Goal: Information Seeking & Learning: Learn about a topic

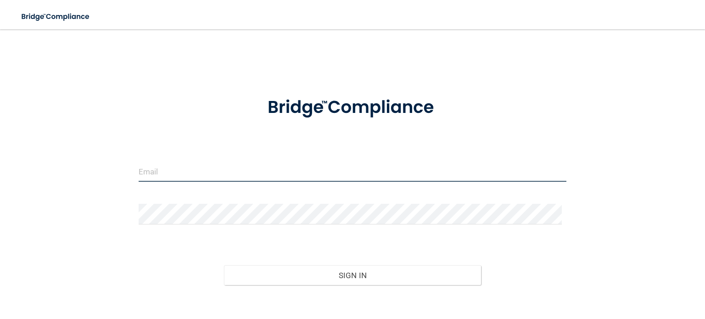
click at [191, 179] on input "email" at bounding box center [353, 171] width 428 height 21
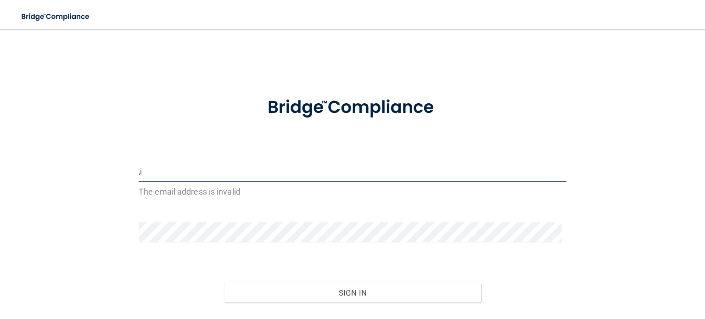
type input ","
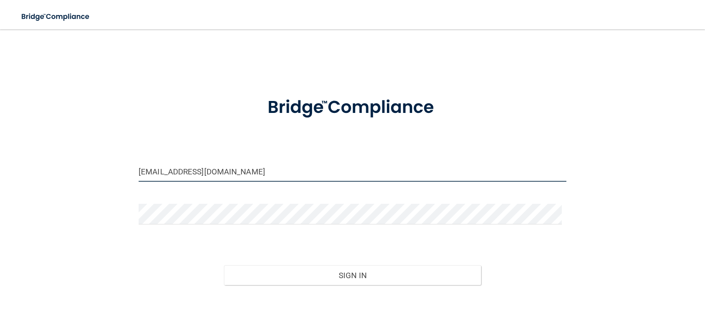
type input "[EMAIL_ADDRESS][DOMAIN_NAME]"
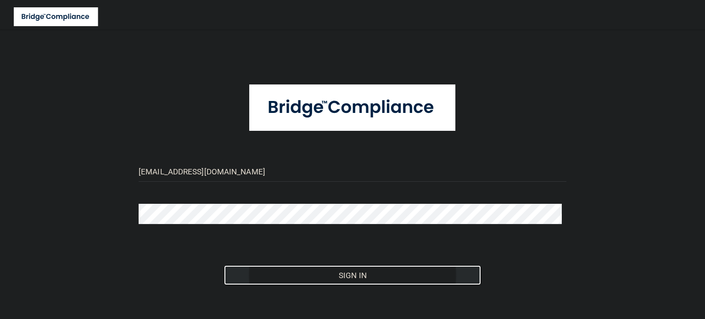
click at [358, 269] on button "Sign In" at bounding box center [352, 275] width 257 height 20
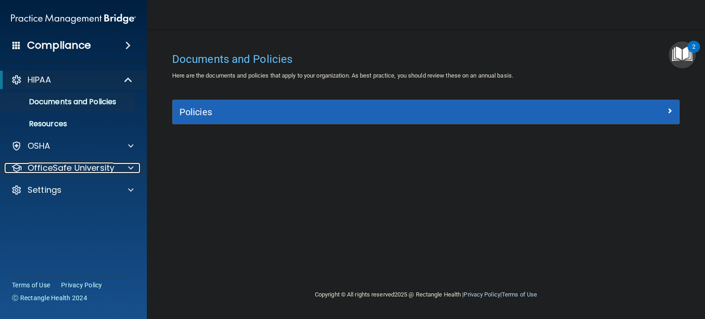
click at [129, 165] on span at bounding box center [131, 167] width 6 height 11
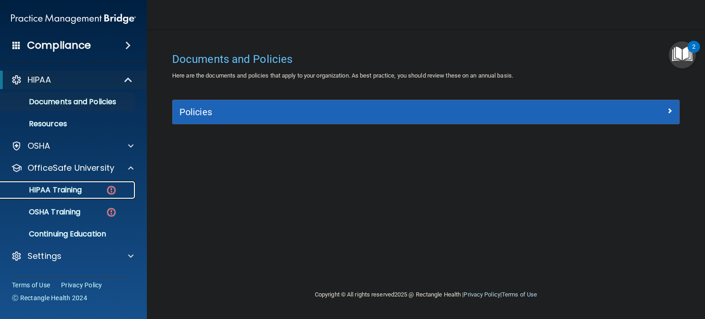
click at [117, 191] on div "HIPAA Training" at bounding box center [68, 189] width 125 height 9
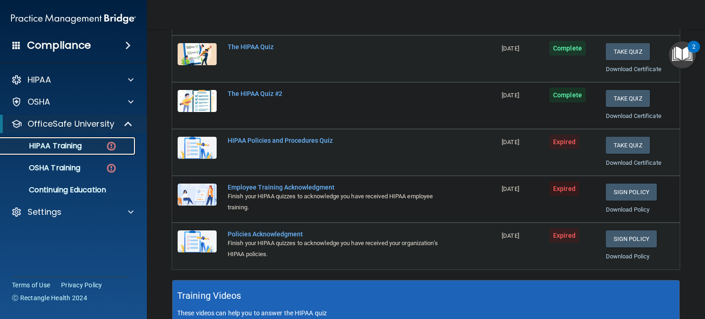
scroll to position [129, 0]
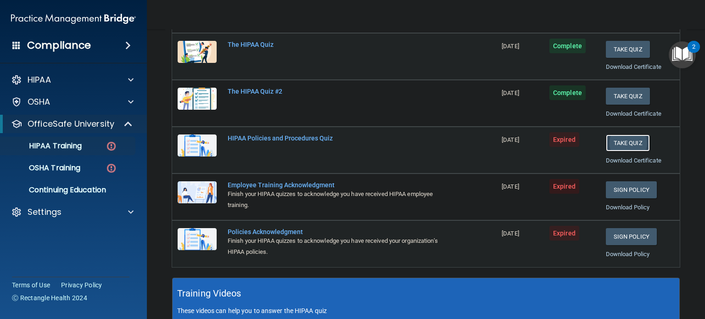
click at [622, 139] on button "Take Quiz" at bounding box center [628, 142] width 44 height 17
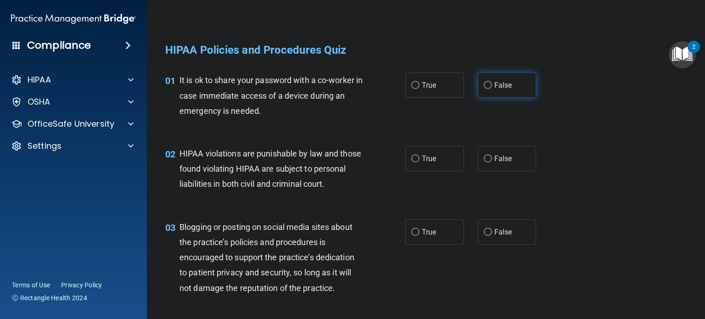
click at [490, 78] on label "False" at bounding box center [507, 85] width 59 height 25
click at [490, 82] on input "False" at bounding box center [488, 85] width 8 height 7
radio input "true"
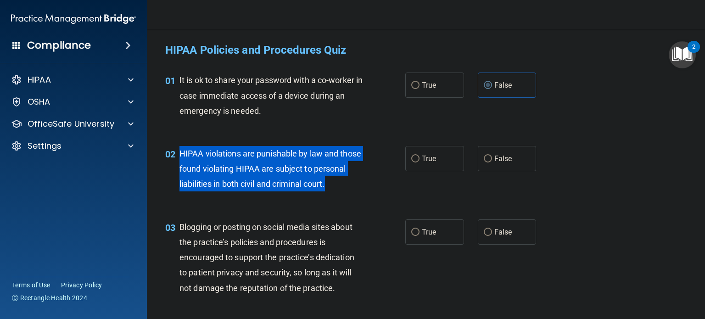
drag, startPoint x: 179, startPoint y: 150, endPoint x: 285, endPoint y: 205, distance: 119.5
click at [285, 192] on div "HIPAA violations are punishable by law and those found violating HIPAA are subj…" at bounding box center [274, 169] width 190 height 46
copy span "HIPAA violations are punishable by law and those found violating HIPAA are subj…"
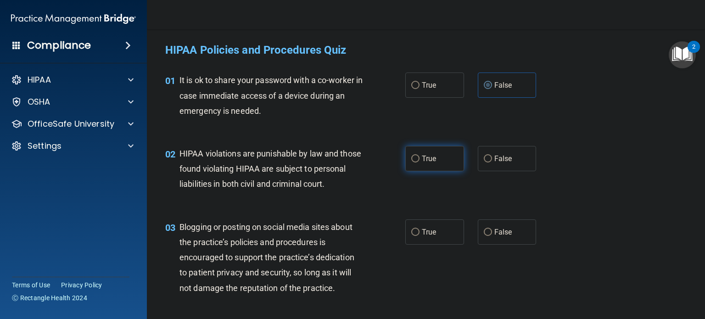
click at [437, 165] on label "True" at bounding box center [434, 158] width 59 height 25
click at [420, 162] on input "True" at bounding box center [415, 159] width 8 height 7
radio input "true"
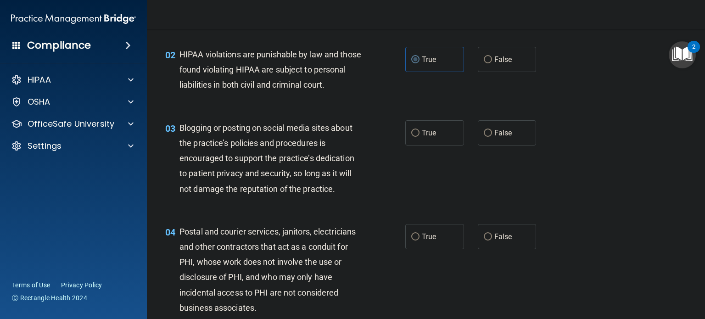
scroll to position [114, 0]
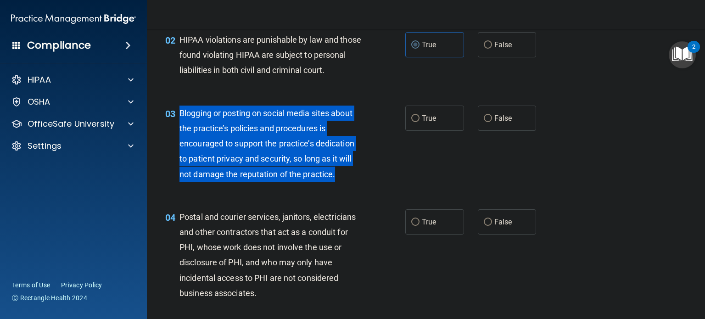
drag, startPoint x: 334, startPoint y: 190, endPoint x: 180, endPoint y: 128, distance: 166.4
click at [180, 128] on span "Blogging or posting on social media sites about the practice’s policies and pro…" at bounding box center [266, 143] width 175 height 71
copy span "Blogging or posting on social media sites about the practice’s policies and pro…"
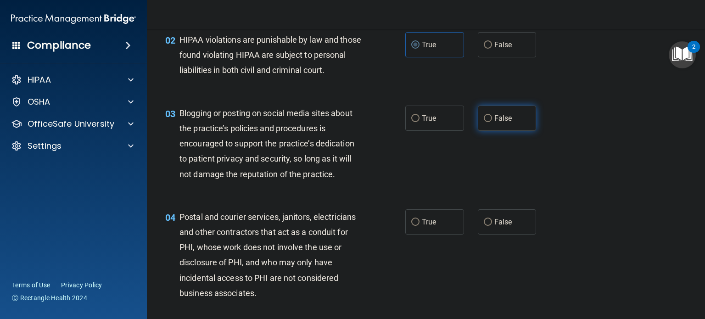
click at [495, 121] on label "False" at bounding box center [507, 118] width 59 height 25
click at [492, 121] on input "False" at bounding box center [488, 118] width 8 height 7
radio input "true"
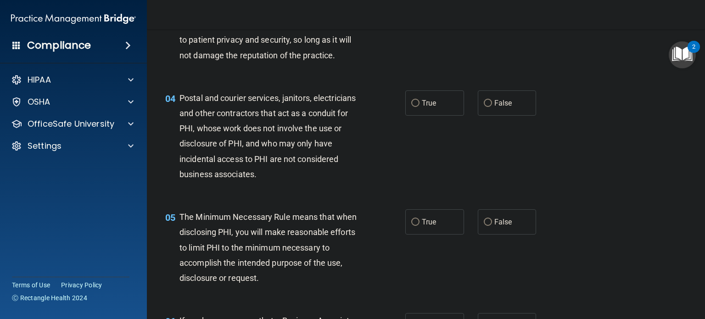
scroll to position [233, 0]
click at [423, 107] on span "True" at bounding box center [429, 102] width 14 height 9
click at [420, 106] on input "True" at bounding box center [415, 103] width 8 height 7
radio input "true"
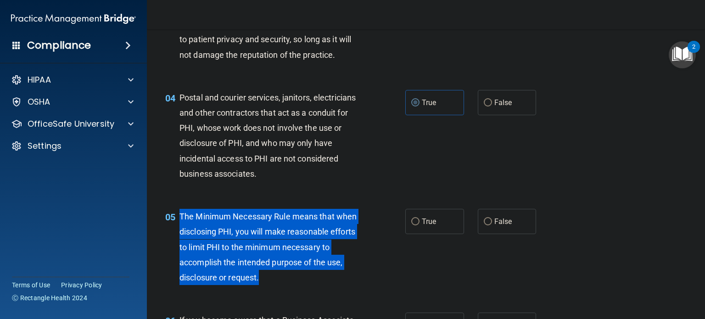
drag, startPoint x: 259, startPoint y: 291, endPoint x: 174, endPoint y: 240, distance: 99.3
click at [174, 240] on div "05 The Minimum Necessary Rule means that when disclosing PHI, you will make rea…" at bounding box center [285, 249] width 268 height 81
copy div "The Minimum Necessary Rule means that when disclosing PHI, you will make reason…"
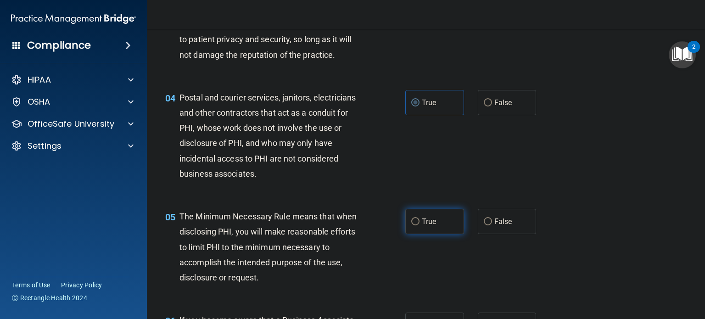
click at [432, 234] on label "True" at bounding box center [434, 221] width 59 height 25
click at [420, 225] on input "True" at bounding box center [415, 221] width 8 height 7
radio input "true"
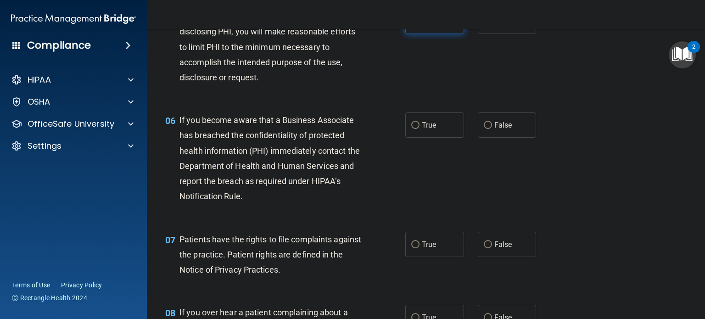
scroll to position [435, 0]
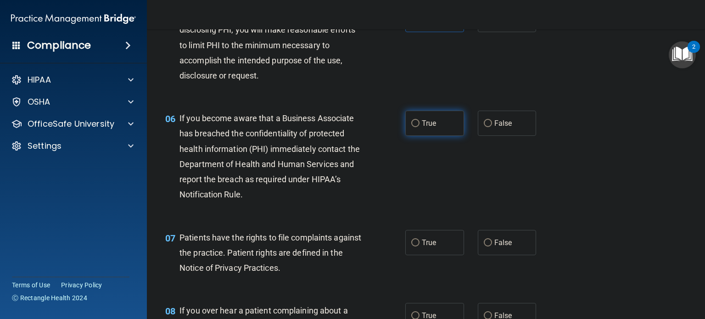
click at [426, 136] on label "True" at bounding box center [434, 123] width 59 height 25
click at [420, 127] on input "True" at bounding box center [415, 123] width 8 height 7
radio input "true"
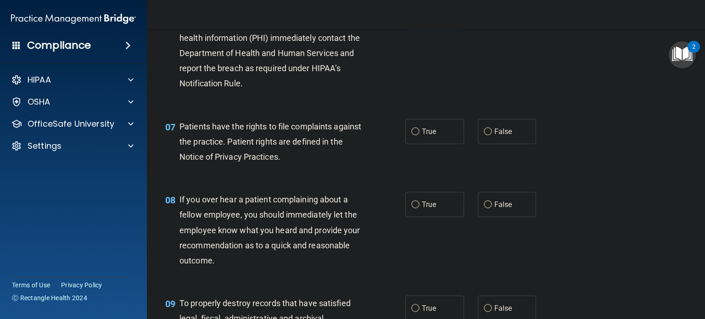
scroll to position [564, 0]
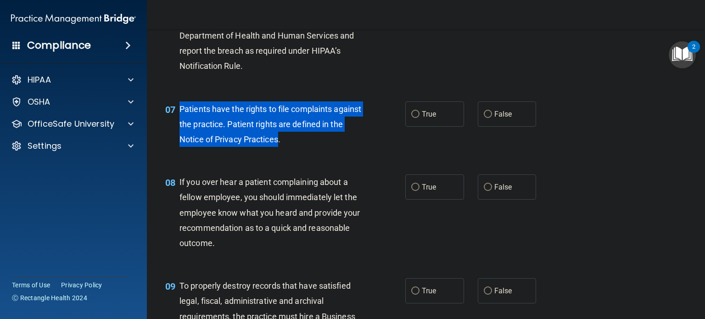
drag, startPoint x: 294, startPoint y: 154, endPoint x: 176, endPoint y: 121, distance: 121.9
click at [176, 121] on div "07 Patients have the rights to file complaints against the practice. Patient ri…" at bounding box center [285, 126] width 268 height 50
copy div "Patients have the rights to file complaints against the practice. Patient right…"
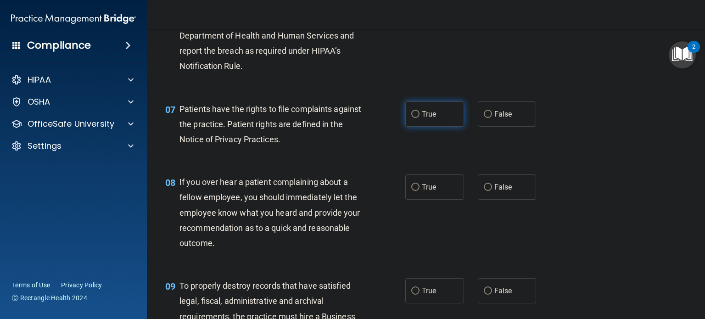
click at [413, 118] on label "True" at bounding box center [434, 113] width 59 height 25
click at [413, 118] on input "True" at bounding box center [415, 114] width 8 height 7
radio input "true"
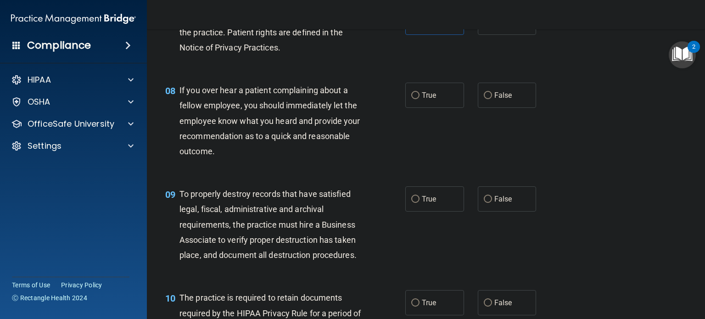
scroll to position [663, 0]
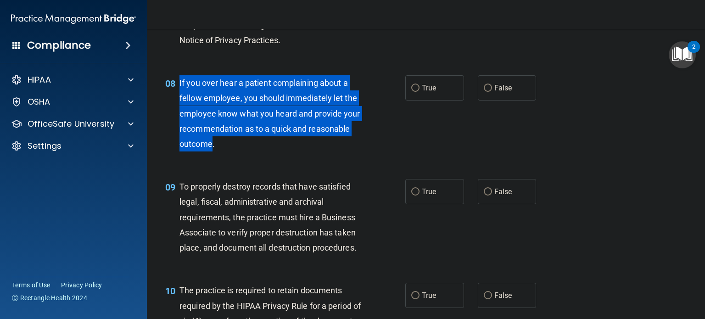
drag, startPoint x: 213, startPoint y: 157, endPoint x: 180, endPoint y: 93, distance: 71.8
click at [180, 93] on span "If you over hear a patient complaining about a fellow employee, you should imme…" at bounding box center [269, 113] width 181 height 71
copy span "If you over hear a patient complaining about a fellow employee, you should imme…"
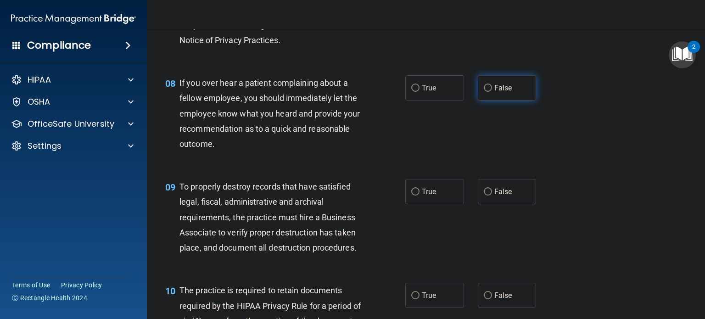
click at [494, 92] on span "False" at bounding box center [503, 88] width 18 height 9
click at [490, 92] on input "False" at bounding box center [488, 88] width 8 height 7
radio input "true"
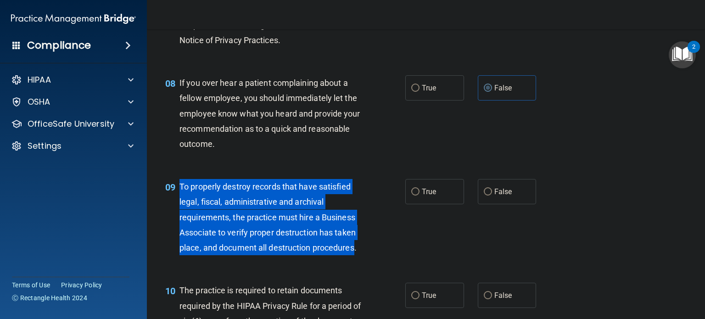
drag, startPoint x: 356, startPoint y: 259, endPoint x: 176, endPoint y: 207, distance: 187.2
click at [176, 207] on div "09 To properly destroy records that have satisfied legal, fiscal, administrativ…" at bounding box center [285, 219] width 268 height 81
copy div "To properly destroy records that have satisfied legal, fiscal, administrative a…"
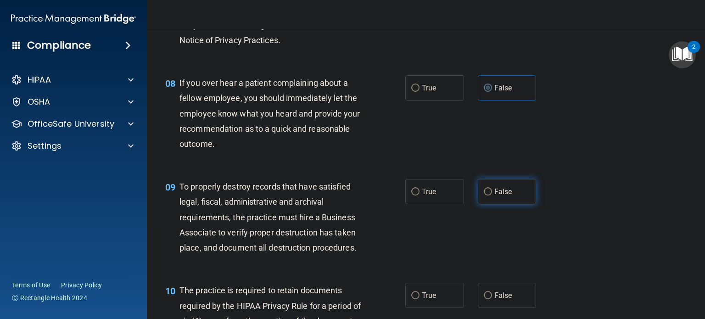
click at [503, 201] on label "False" at bounding box center [507, 191] width 59 height 25
click at [492, 196] on input "False" at bounding box center [488, 192] width 8 height 7
radio input "true"
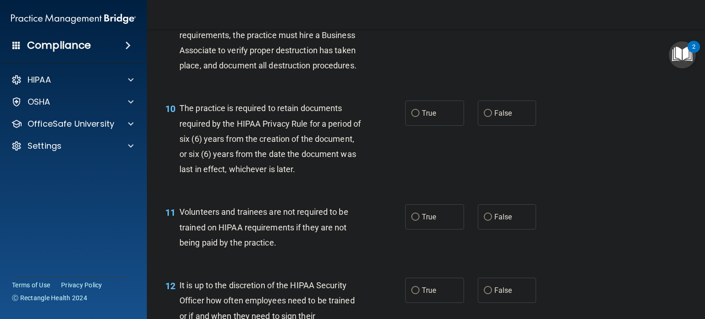
scroll to position [852, 0]
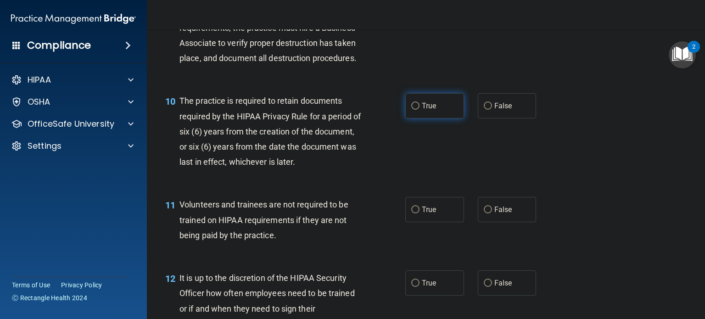
click at [425, 110] on span "True" at bounding box center [429, 105] width 14 height 9
click at [420, 110] on input "True" at bounding box center [415, 106] width 8 height 7
radio input "true"
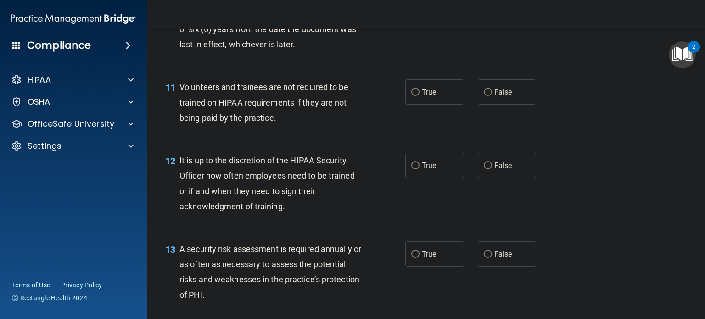
scroll to position [985, 0]
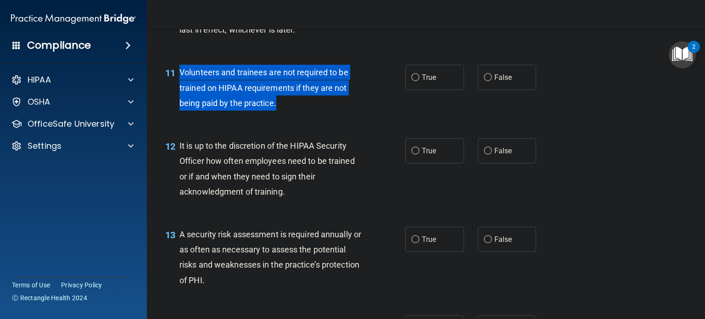
drag, startPoint x: 275, startPoint y: 118, endPoint x: 177, endPoint y: 95, distance: 101.4
click at [177, 95] on div "11 Volunteers and trainees are not required to be trained on HIPAA requirements…" at bounding box center [285, 90] width 268 height 50
copy div "Volunteers and trainees are not required to be trained on HIPAA requirements if…"
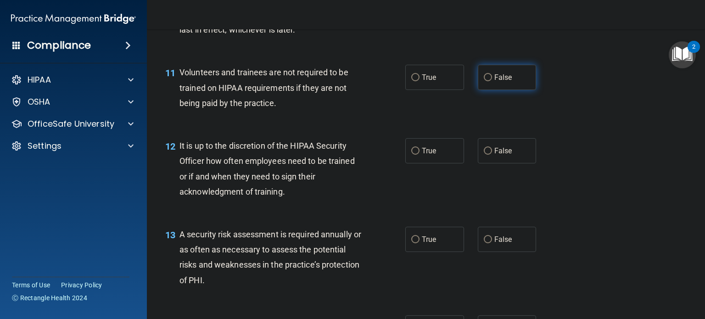
click at [496, 86] on label "False" at bounding box center [507, 77] width 59 height 25
click at [492, 81] on input "False" at bounding box center [488, 77] width 8 height 7
radio input "true"
click at [503, 159] on label "False" at bounding box center [507, 150] width 59 height 25
click at [492, 155] on input "False" at bounding box center [488, 151] width 8 height 7
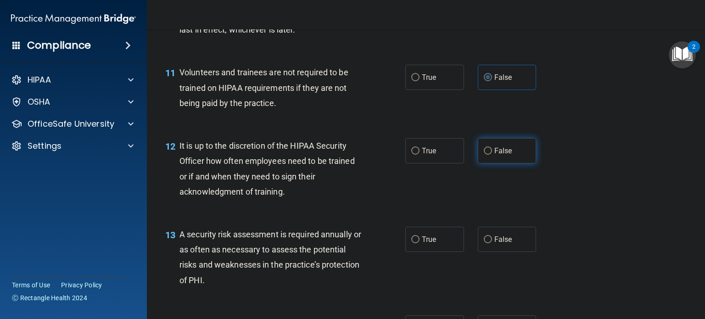
radio input "true"
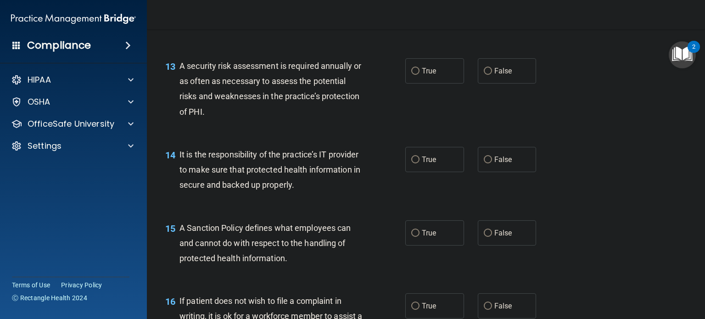
scroll to position [1157, 0]
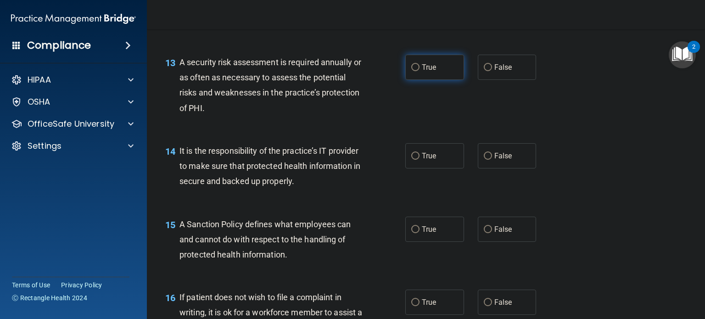
click at [416, 78] on label "True" at bounding box center [434, 67] width 59 height 25
click at [416, 71] on input "True" at bounding box center [415, 67] width 8 height 7
radio input "true"
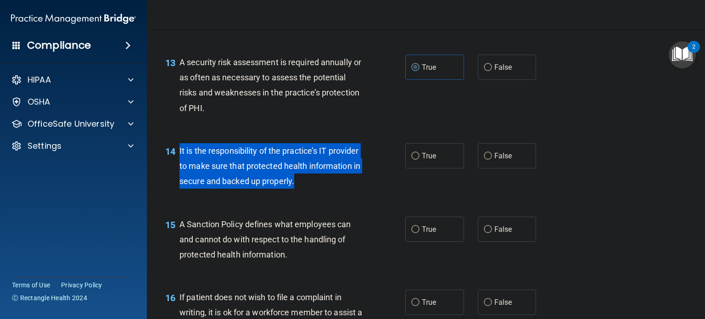
drag, startPoint x: 348, startPoint y: 197, endPoint x: 176, endPoint y: 168, distance: 174.5
click at [176, 168] on div "14 It is the responsibility of the practice’s IT provider to make sure that pro…" at bounding box center [285, 168] width 268 height 50
copy div "It is the responsibility of the practice’s IT provider to make sure that protec…"
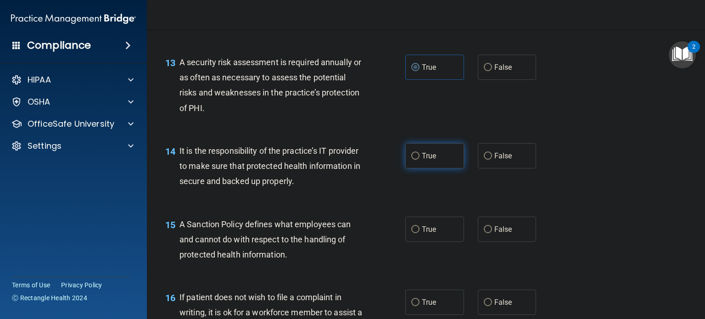
click at [425, 166] on label "True" at bounding box center [434, 155] width 59 height 25
click at [420, 160] on input "True" at bounding box center [415, 156] width 8 height 7
radio input "true"
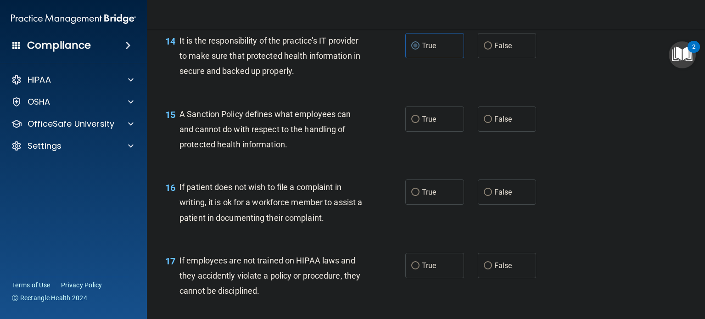
scroll to position [1285, 0]
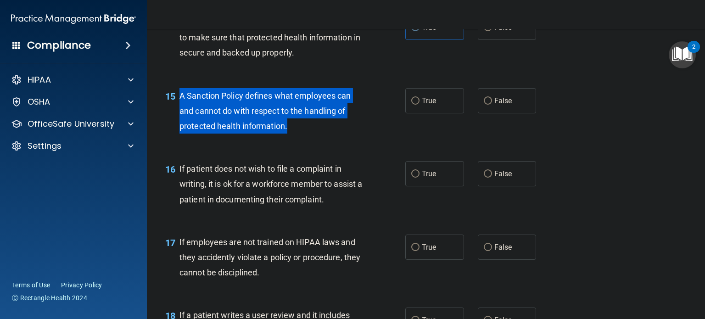
drag, startPoint x: 287, startPoint y: 140, endPoint x: 179, endPoint y: 112, distance: 111.0
click at [179, 112] on span "A Sanction Policy defines what employees can and cannot do with respect to the …" at bounding box center [264, 111] width 171 height 40
copy span "A Sanction Policy defines what employees can and cannot do with respect to the …"
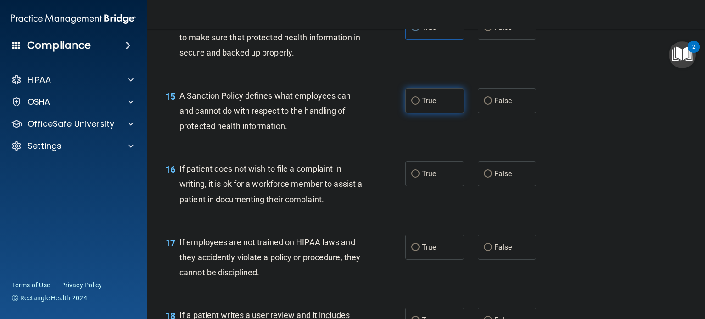
click at [427, 110] on label "True" at bounding box center [434, 100] width 59 height 25
click at [420, 105] on input "True" at bounding box center [415, 101] width 8 height 7
radio input "true"
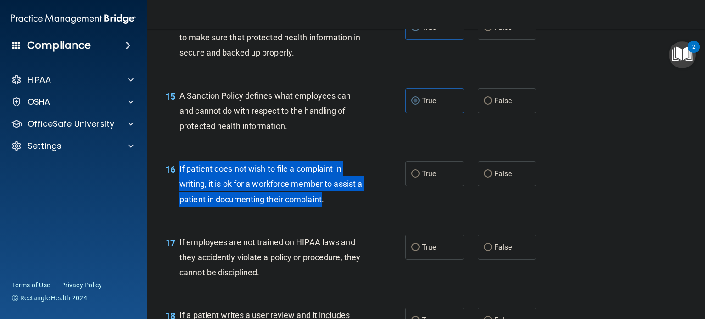
drag, startPoint x: 330, startPoint y: 215, endPoint x: 177, endPoint y: 186, distance: 155.9
click at [177, 186] on div "16 If patient does not wish to file a complaint in writing, it is ok for a work…" at bounding box center [285, 186] width 268 height 50
drag, startPoint x: 210, startPoint y: 198, endPoint x: 215, endPoint y: 188, distance: 11.5
copy div "If patient does not wish to file a complaint in writing, it is ok for a workfor…"
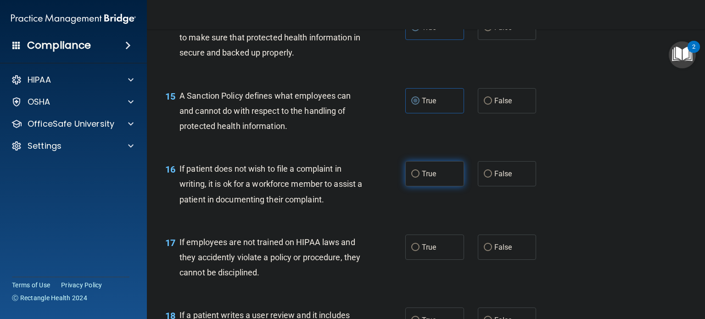
click at [416, 186] on label "True" at bounding box center [434, 173] width 59 height 25
click at [416, 178] on input "True" at bounding box center [415, 174] width 8 height 7
radio input "true"
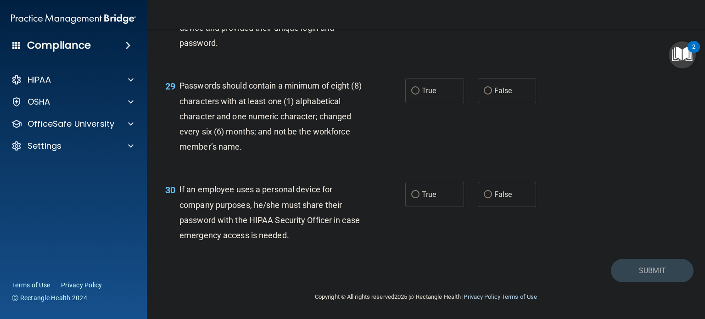
scroll to position [2412, 0]
click at [422, 88] on span "True" at bounding box center [429, 90] width 14 height 9
click at [420, 88] on input "True" at bounding box center [415, 91] width 8 height 7
radio input "true"
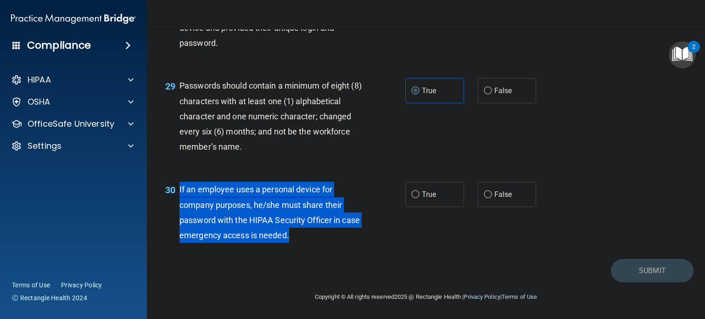
drag, startPoint x: 308, startPoint y: 233, endPoint x: 180, endPoint y: 189, distance: 135.3
click at [180, 189] on span "If an employee uses a personal device for company purposes, he/she must share t…" at bounding box center [269, 213] width 180 height 56
click at [503, 201] on label "False" at bounding box center [507, 194] width 59 height 25
click at [492, 198] on input "False" at bounding box center [488, 194] width 8 height 7
radio input "true"
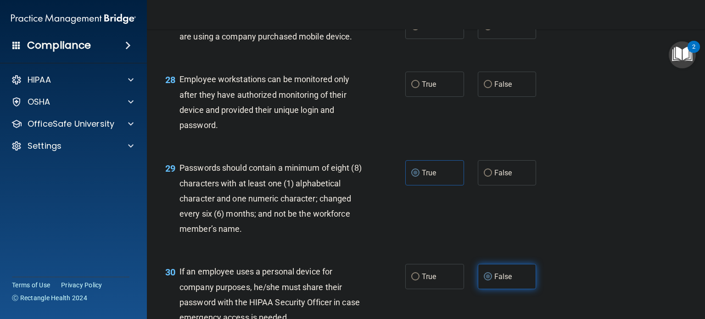
scroll to position [2284, 0]
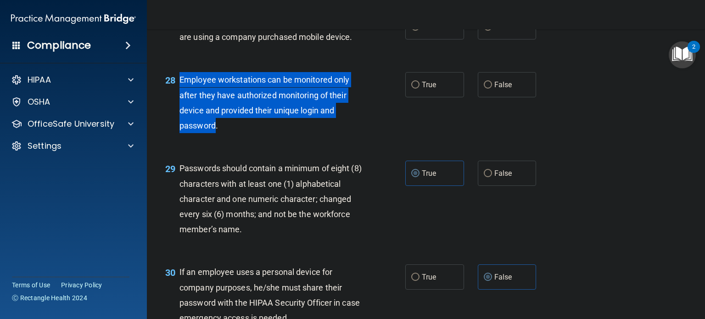
drag, startPoint x: 216, startPoint y: 170, endPoint x: 180, endPoint y: 130, distance: 53.6
click at [180, 130] on span "Employee workstations can be monitored only after they have authorized monitori…" at bounding box center [264, 103] width 170 height 56
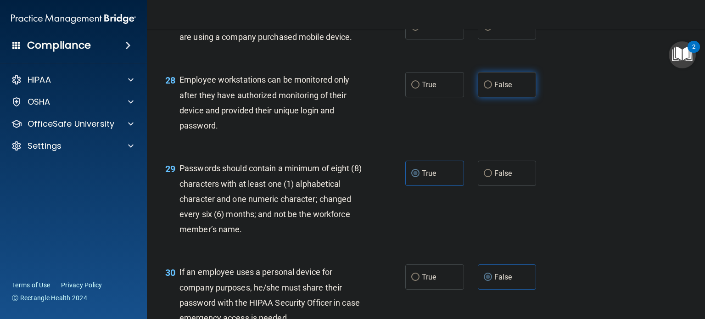
click at [495, 97] on label "False" at bounding box center [507, 84] width 59 height 25
click at [492, 89] on input "False" at bounding box center [488, 85] width 8 height 7
radio input "true"
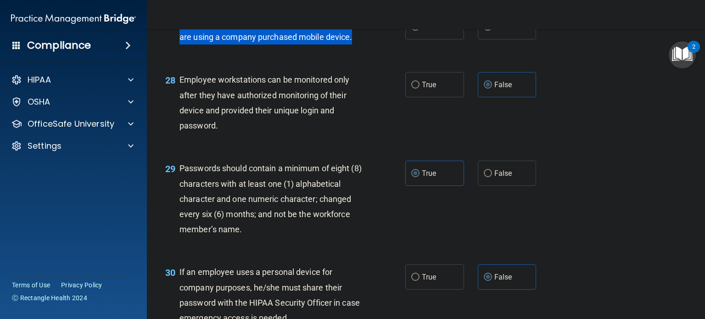
drag, startPoint x: 352, startPoint y: 85, endPoint x: 175, endPoint y: 67, distance: 177.2
click at [175, 49] on div "27 It’s ok to text patients their ePHI so long as you are using a company purch…" at bounding box center [285, 31] width 268 height 35
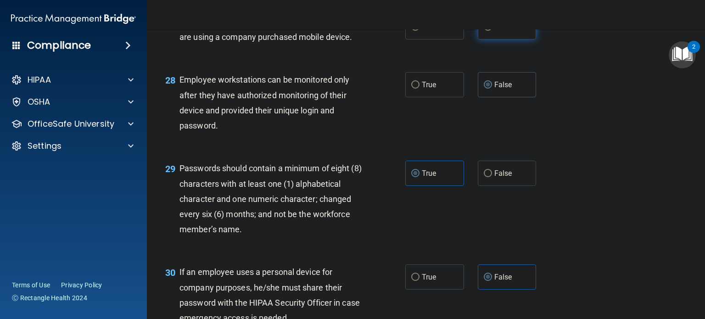
click at [488, 39] on label "False" at bounding box center [507, 26] width 59 height 25
click at [488, 31] on input "False" at bounding box center [488, 27] width 8 height 7
radio input "true"
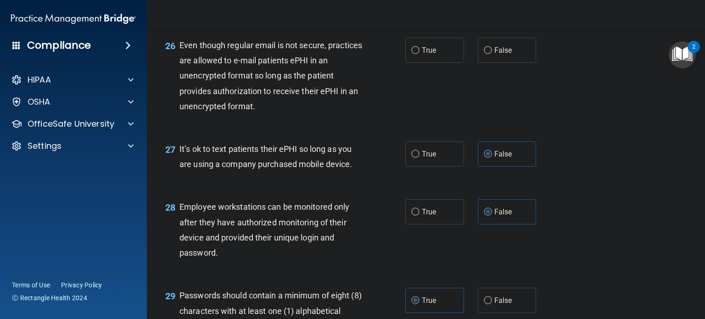
scroll to position [2155, 0]
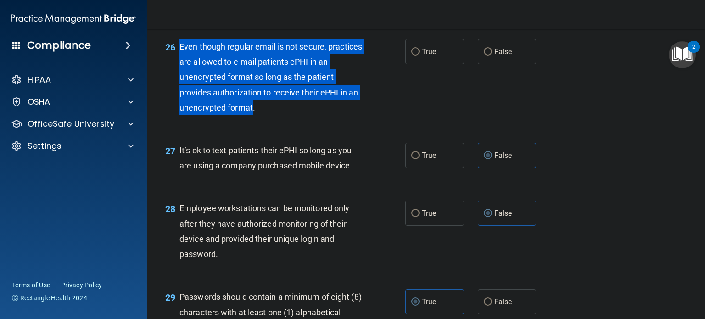
drag, startPoint x: 253, startPoint y: 152, endPoint x: 178, endPoint y: 95, distance: 94.4
click at [178, 95] on div "26 Even though regular email is not secure, practices are allowed to e-mail pat…" at bounding box center [285, 79] width 268 height 81
click at [213, 112] on span "Even though regular email is not secure, practices are allowed to e-mail patien…" at bounding box center [270, 77] width 183 height 71
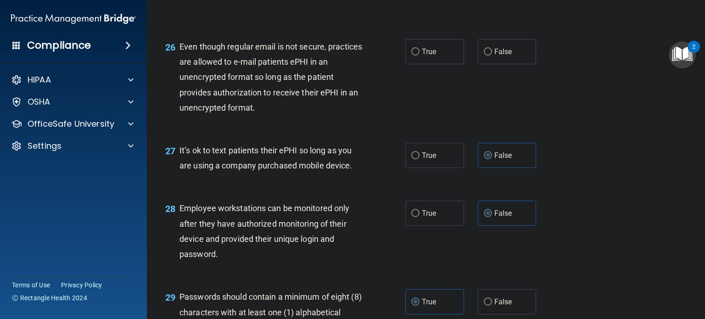
click at [255, 115] on div "Even though regular email is not secure, practices are allowed to e-mail patien…" at bounding box center [274, 77] width 190 height 76
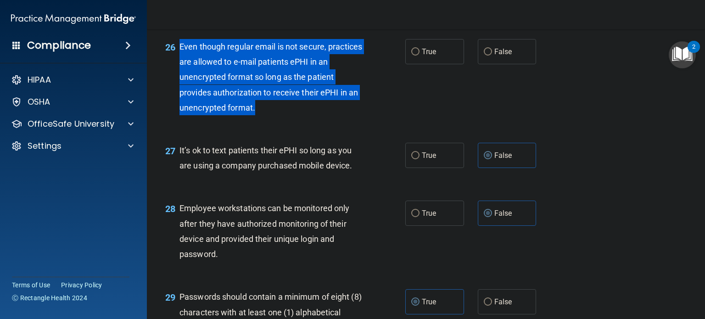
drag, startPoint x: 253, startPoint y: 152, endPoint x: 179, endPoint y: 94, distance: 94.1
click at [179, 94] on span "Even though regular email is not secure, practices are allowed to e-mail patien…" at bounding box center [270, 77] width 183 height 71
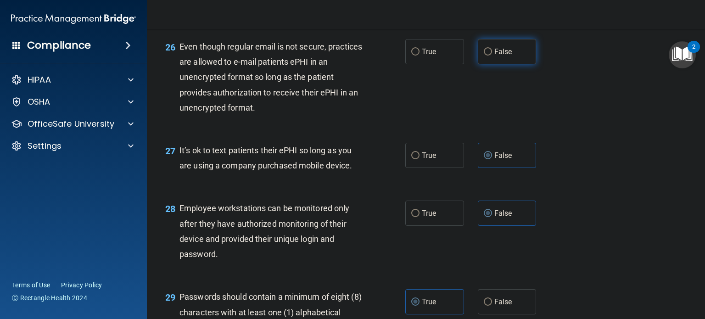
click at [516, 64] on label "False" at bounding box center [507, 51] width 59 height 25
click at [492, 56] on input "False" at bounding box center [488, 52] width 8 height 7
radio input "true"
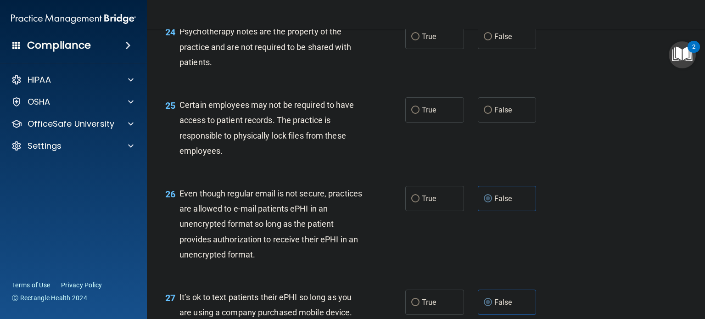
scroll to position [1990, 0]
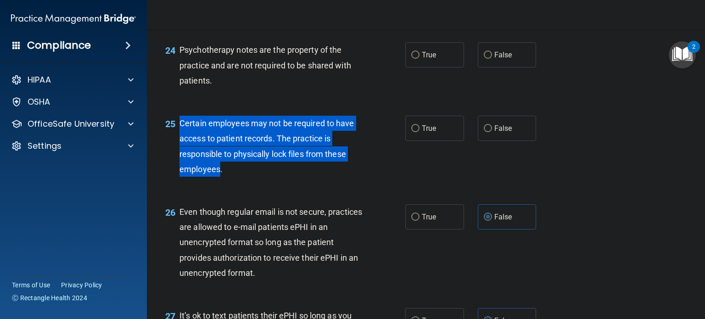
drag, startPoint x: 220, startPoint y: 215, endPoint x: 177, endPoint y: 171, distance: 61.7
click at [177, 171] on div "25 Certain employees may not be required to have access to patient records. The…" at bounding box center [285, 149] width 268 height 66
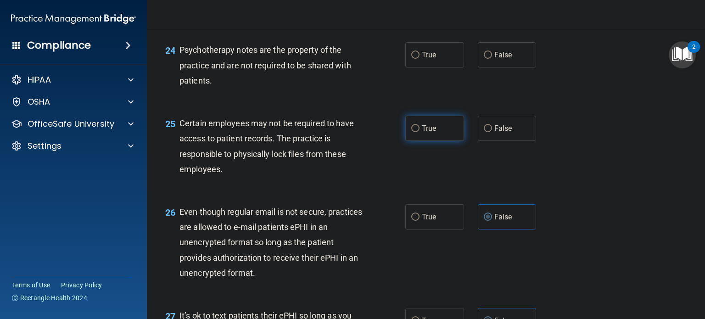
click at [425, 133] on span "True" at bounding box center [429, 128] width 14 height 9
click at [420, 132] on input "True" at bounding box center [415, 128] width 8 height 7
radio input "true"
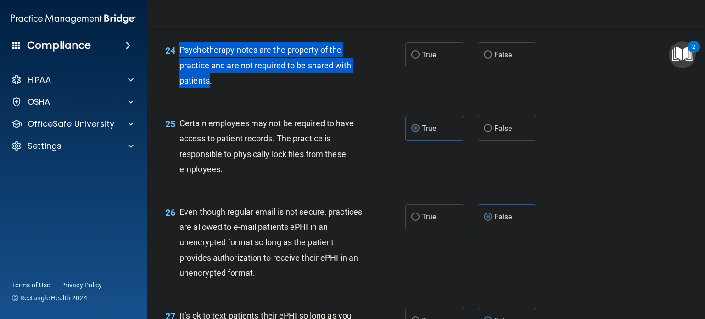
drag, startPoint x: 209, startPoint y: 124, endPoint x: 179, endPoint y: 99, distance: 39.0
click at [179, 85] on span "Psychotherapy notes are the property of the practice and are not required to be…" at bounding box center [265, 65] width 172 height 40
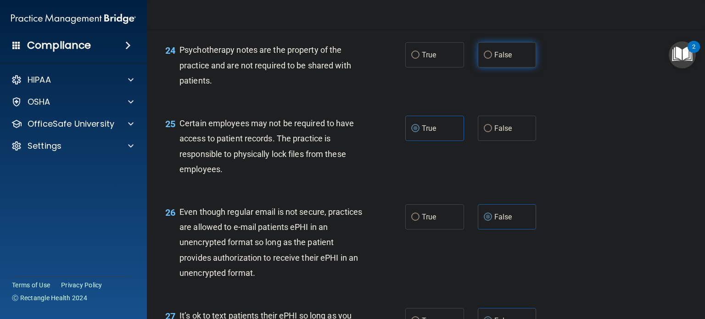
click at [494, 59] on span "False" at bounding box center [503, 54] width 18 height 9
click at [491, 59] on input "False" at bounding box center [488, 55] width 8 height 7
radio input "true"
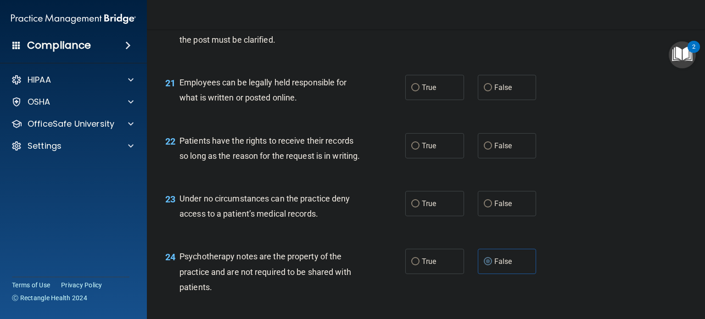
scroll to position [1770, 0]
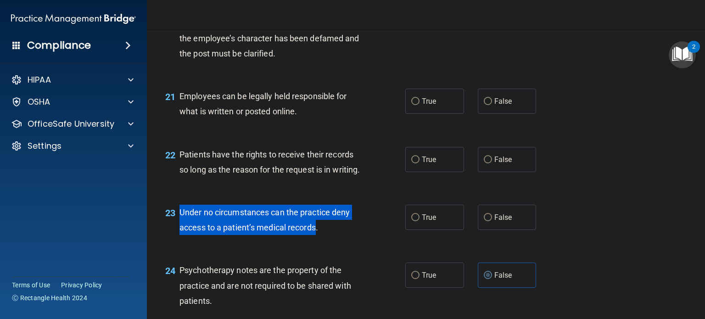
drag, startPoint x: 318, startPoint y: 273, endPoint x: 177, endPoint y: 251, distance: 142.6
click at [177, 240] on div "23 Under no circumstances can the practice deny access to a patient’s medical r…" at bounding box center [285, 222] width 268 height 35
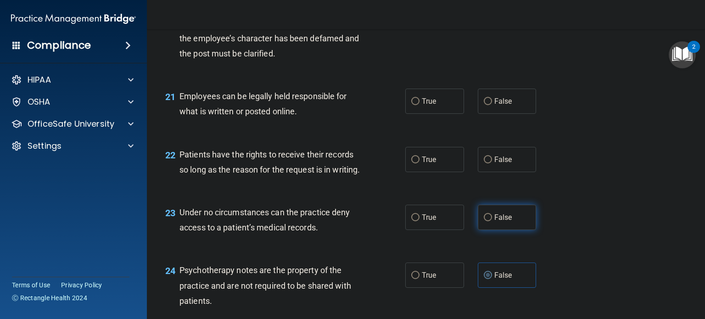
click at [496, 222] on span "False" at bounding box center [503, 217] width 18 height 9
click at [492, 221] on input "False" at bounding box center [488, 217] width 8 height 7
radio input "true"
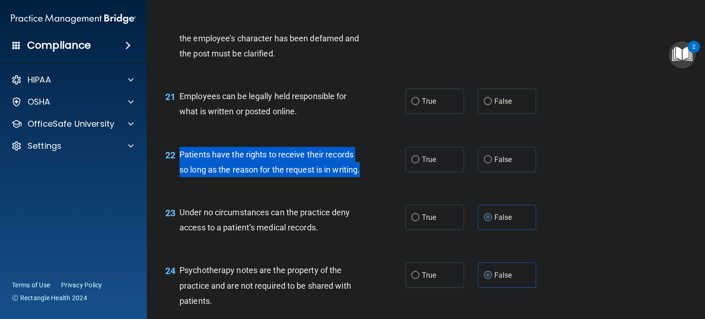
drag, startPoint x: 207, startPoint y: 216, endPoint x: 174, endPoint y: 190, distance: 41.4
click at [174, 182] on div "22 Patients have the rights to receive their records so long as the reason for …" at bounding box center [285, 164] width 268 height 35
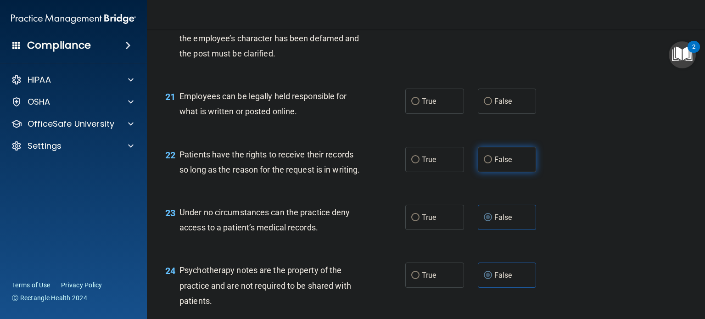
click at [489, 172] on label "False" at bounding box center [507, 159] width 59 height 25
click at [489, 163] on input "False" at bounding box center [488, 160] width 8 height 7
radio input "true"
click at [440, 114] on label "True" at bounding box center [434, 101] width 59 height 25
click at [420, 105] on input "True" at bounding box center [415, 101] width 8 height 7
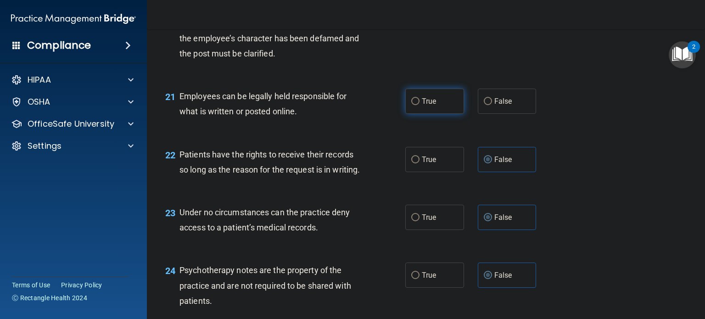
radio input "true"
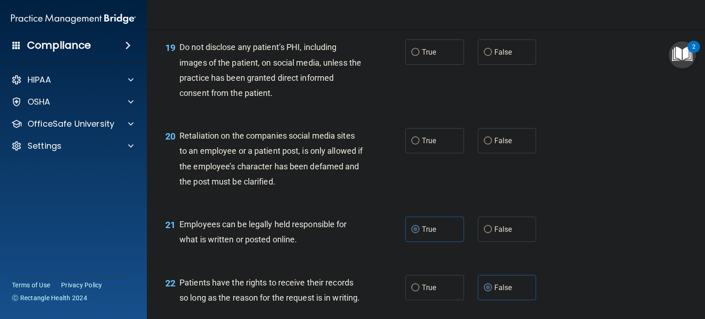
scroll to position [1623, 0]
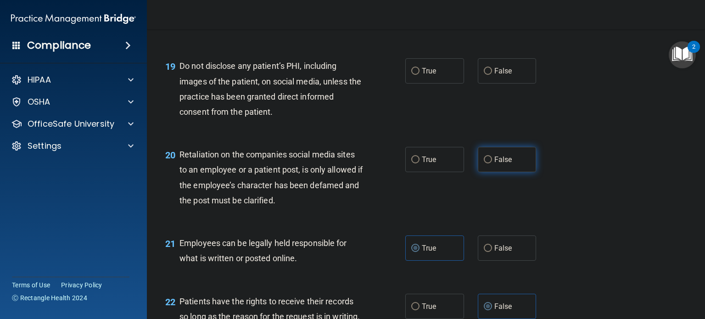
click at [511, 172] on label "False" at bounding box center [507, 159] width 59 height 25
click at [492, 163] on input "False" at bounding box center [488, 160] width 8 height 7
radio input "true"
click at [441, 84] on label "True" at bounding box center [434, 70] width 59 height 25
click at [420, 75] on input "True" at bounding box center [415, 71] width 8 height 7
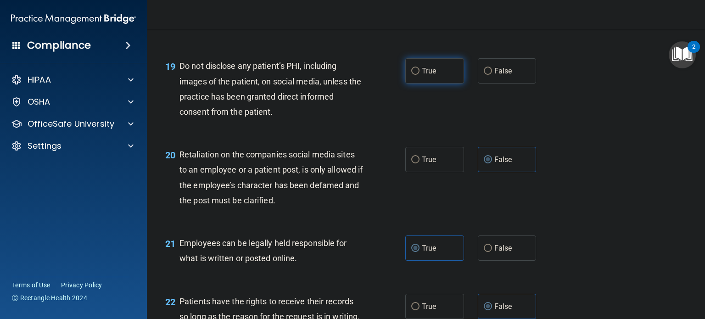
radio input "true"
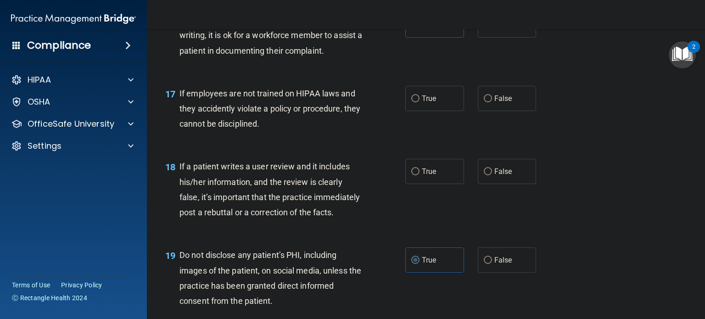
scroll to position [1421, 0]
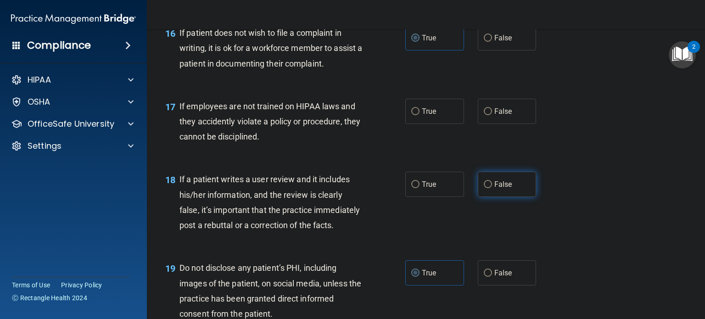
click at [494, 195] on label "False" at bounding box center [507, 184] width 59 height 25
click at [492, 188] on input "False" at bounding box center [488, 184] width 8 height 7
radio input "true"
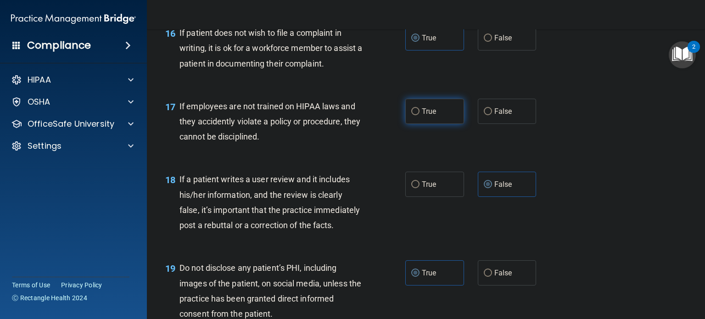
click at [428, 116] on span "True" at bounding box center [429, 111] width 14 height 9
click at [420, 115] on input "True" at bounding box center [415, 111] width 8 height 7
radio input "true"
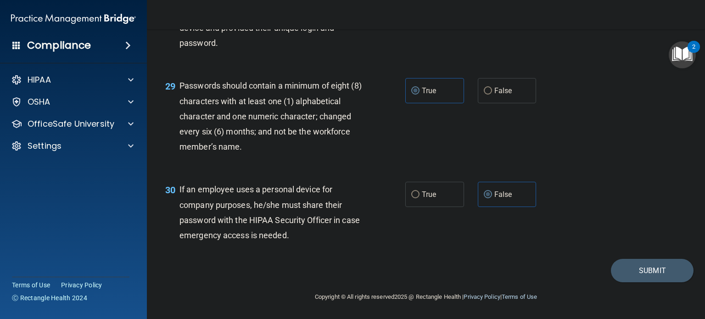
scroll to position [2412, 0]
click at [649, 274] on button "Submit" at bounding box center [652, 270] width 83 height 23
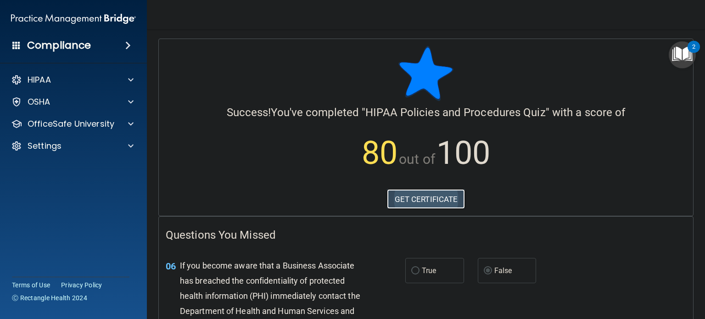
click at [447, 208] on link "GET CERTIFICATE" at bounding box center [426, 199] width 78 height 20
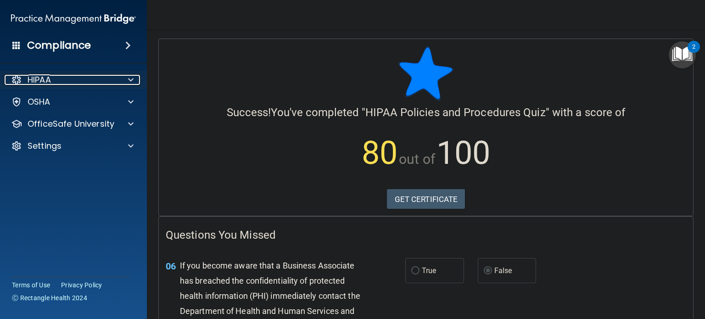
click at [130, 77] on span at bounding box center [131, 79] width 6 height 11
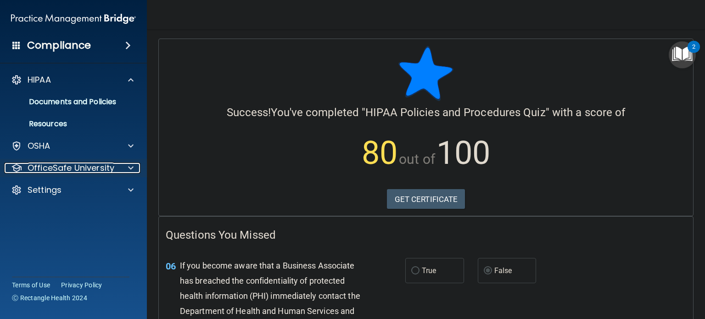
click at [134, 168] on div at bounding box center [128, 167] width 23 height 11
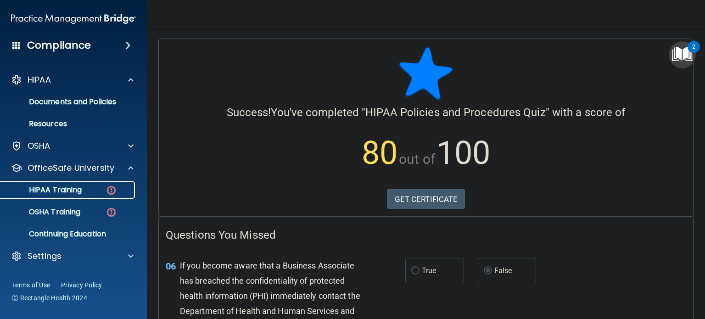
click at [112, 191] on img at bounding box center [111, 190] width 11 height 11
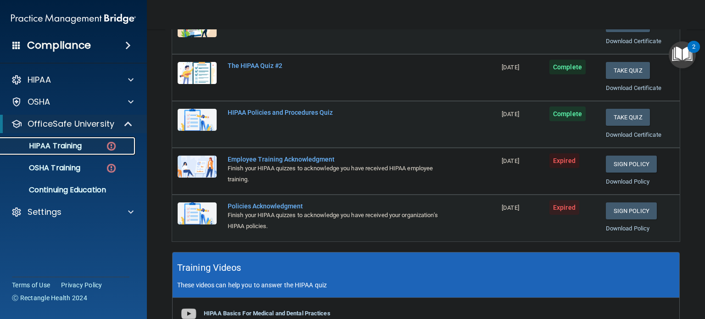
scroll to position [156, 0]
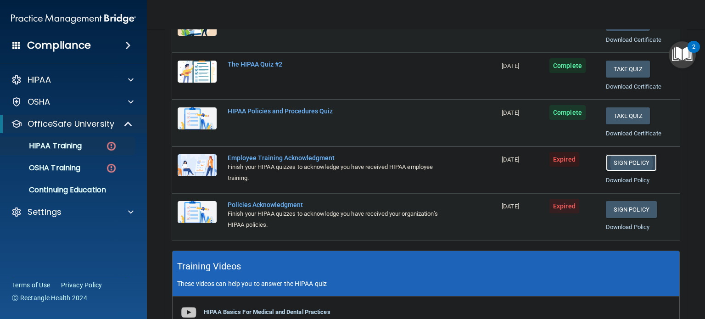
click at [637, 165] on link "Sign Policy" at bounding box center [631, 162] width 51 height 17
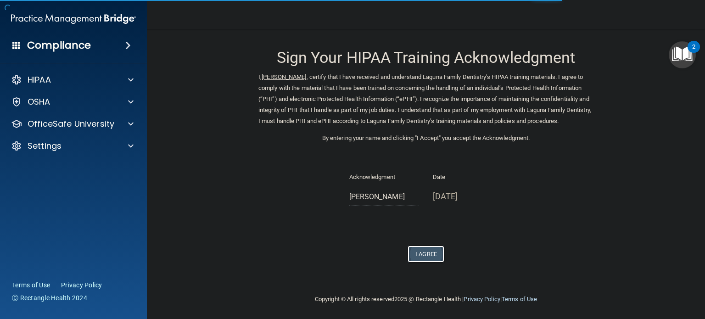
click at [417, 254] on button "I Agree" at bounding box center [426, 254] width 37 height 17
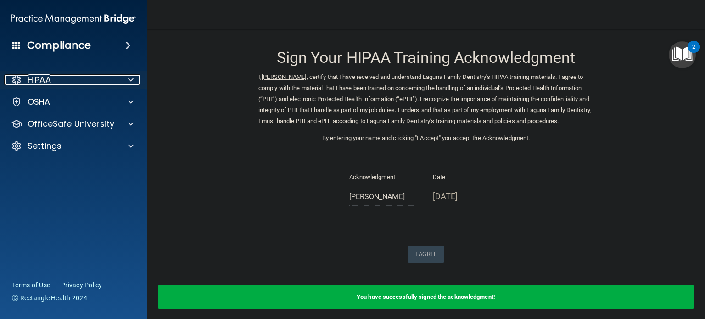
click at [126, 78] on div at bounding box center [128, 79] width 23 height 11
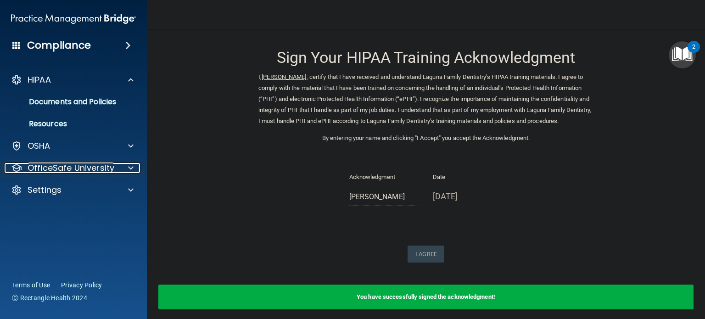
click at [131, 172] on span at bounding box center [131, 167] width 6 height 11
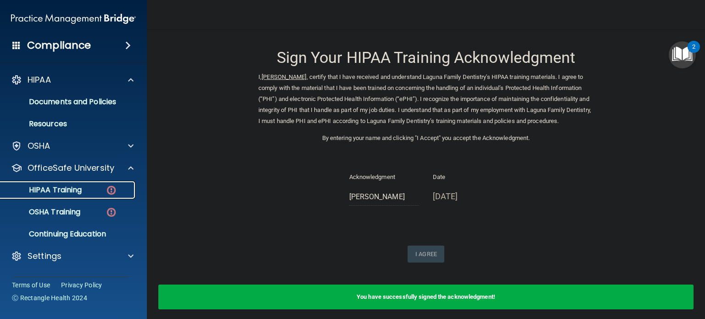
click at [113, 189] on img at bounding box center [111, 190] width 11 height 11
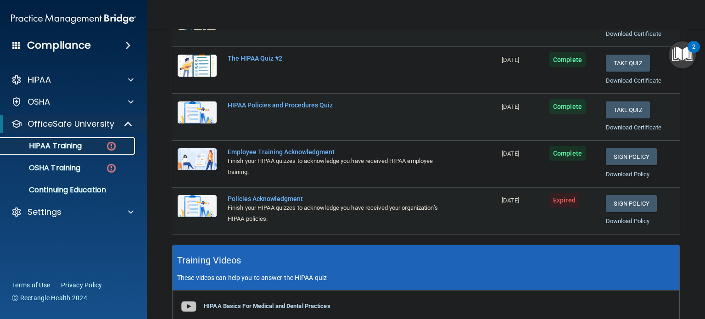
scroll to position [178, 0]
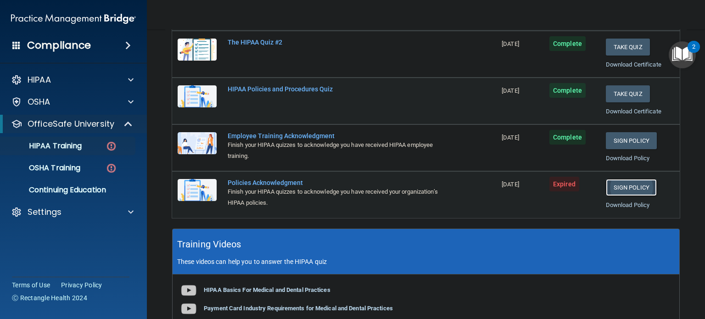
click at [634, 185] on link "Sign Policy" at bounding box center [631, 187] width 51 height 17
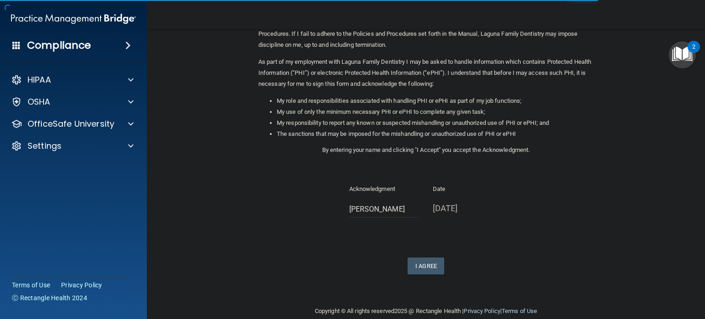
scroll to position [101, 0]
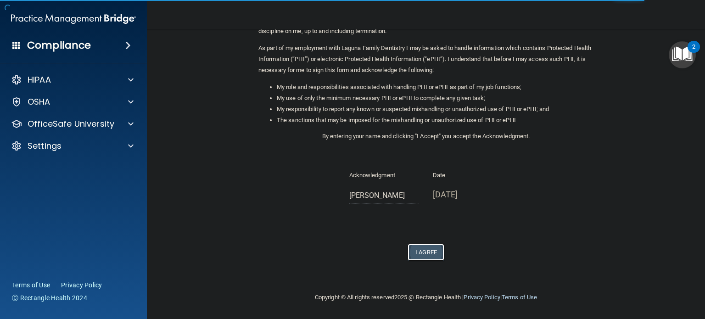
click at [433, 251] on button "I Agree" at bounding box center [426, 252] width 37 height 17
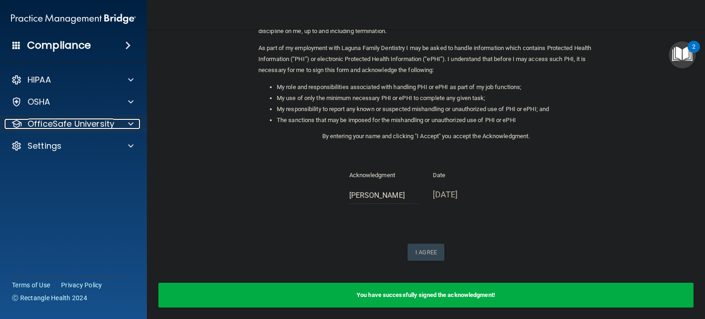
click at [129, 126] on span at bounding box center [131, 123] width 6 height 11
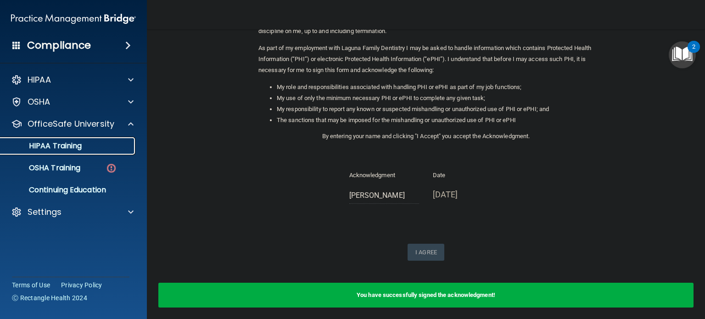
click at [104, 145] on div "HIPAA Training" at bounding box center [68, 145] width 125 height 9
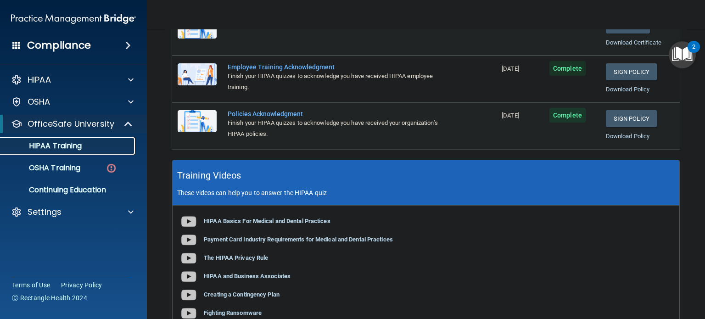
scroll to position [251, 0]
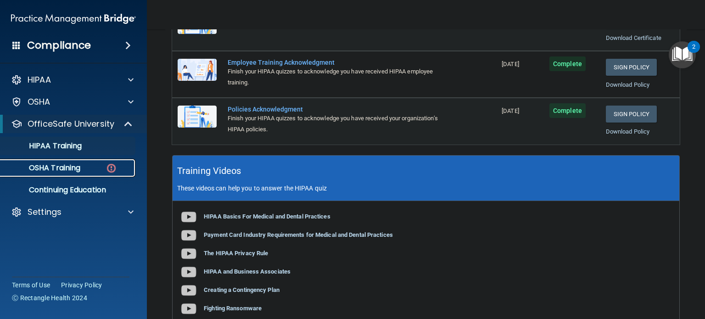
click at [96, 167] on div "OSHA Training" at bounding box center [68, 167] width 125 height 9
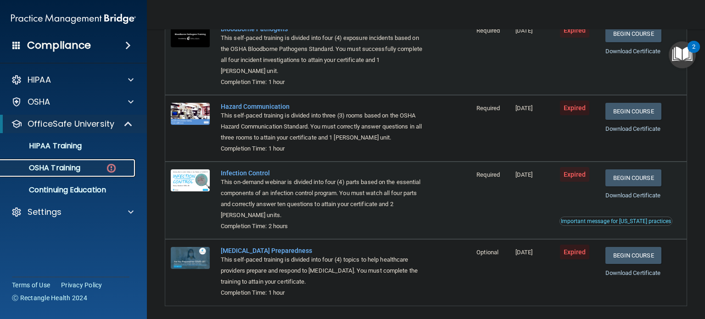
scroll to position [108, 0]
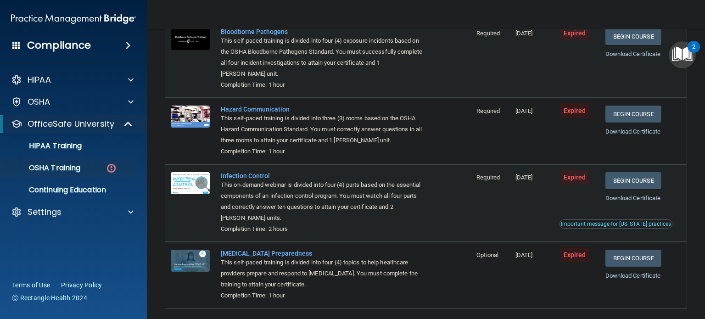
click at [638, 220] on button "Important message for California practices" at bounding box center [615, 223] width 113 height 9
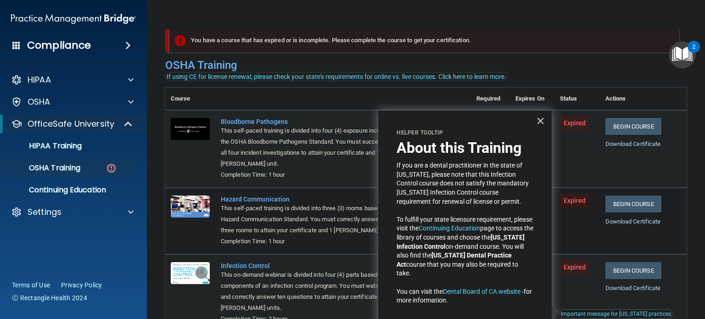
scroll to position [15, 0]
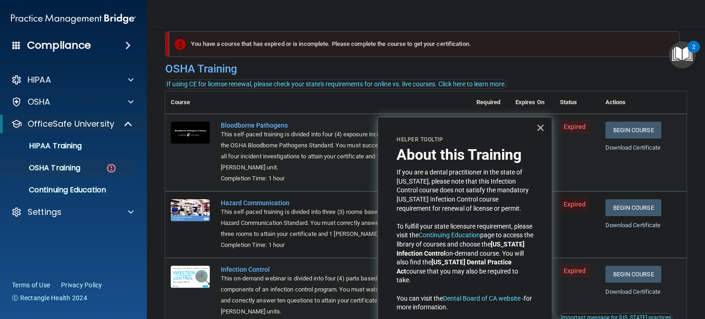
click at [540, 127] on button "×" at bounding box center [540, 127] width 9 height 15
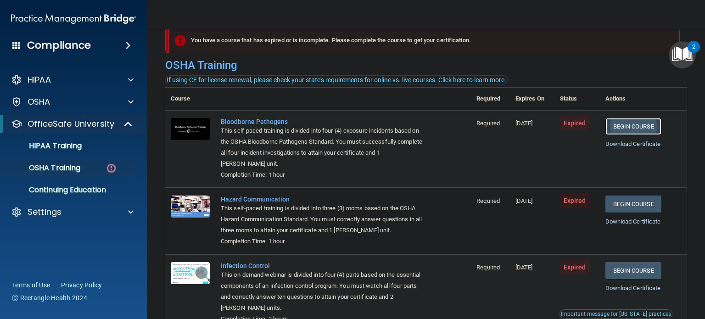
click at [627, 121] on link "Begin Course" at bounding box center [633, 126] width 56 height 17
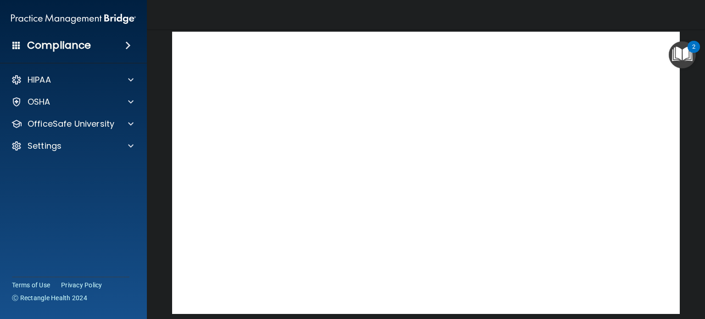
scroll to position [39, 0]
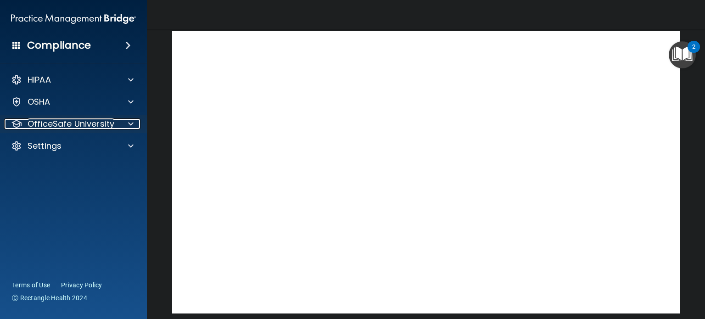
click at [129, 124] on span at bounding box center [131, 123] width 6 height 11
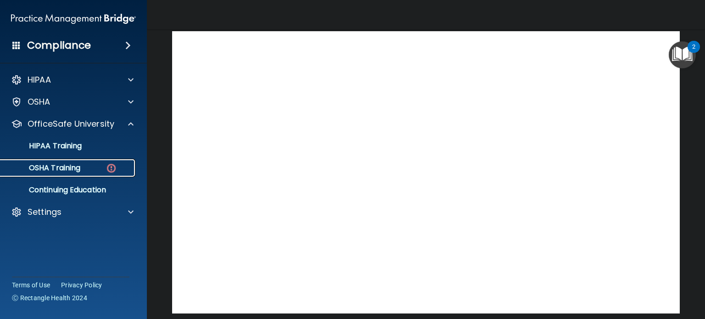
click at [114, 168] on img at bounding box center [111, 167] width 11 height 11
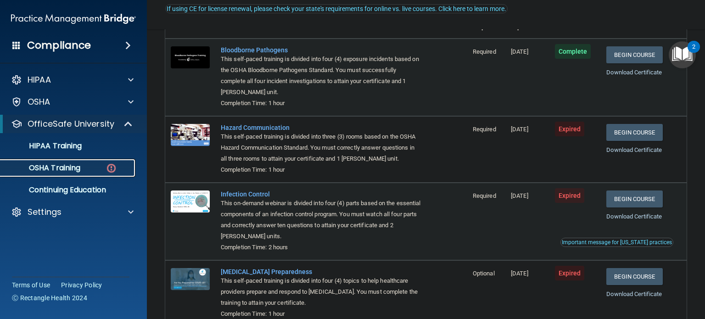
scroll to position [91, 0]
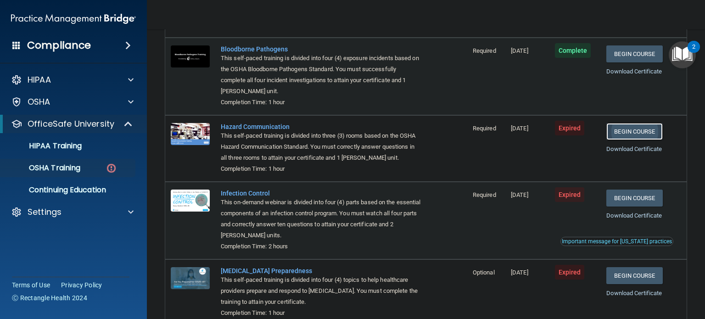
click at [634, 131] on link "Begin Course" at bounding box center [634, 131] width 56 height 17
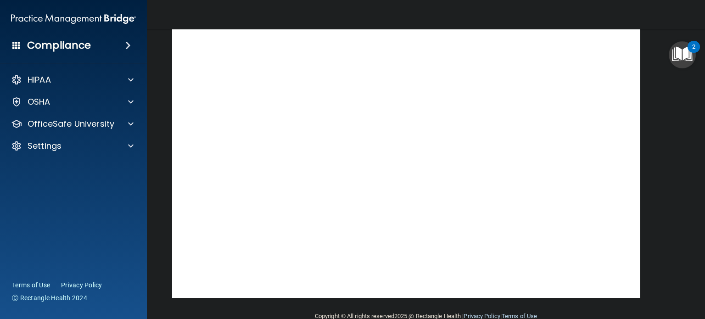
scroll to position [26, 0]
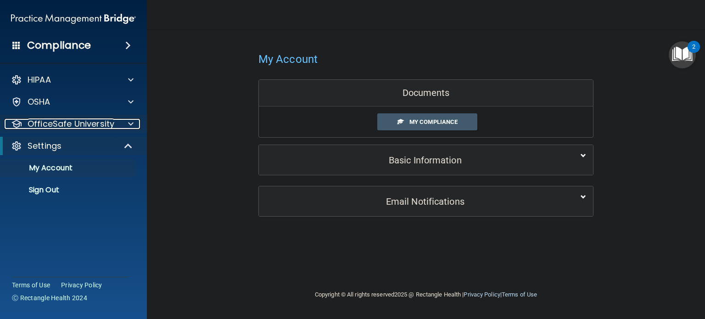
click at [132, 126] on span at bounding box center [131, 123] width 6 height 11
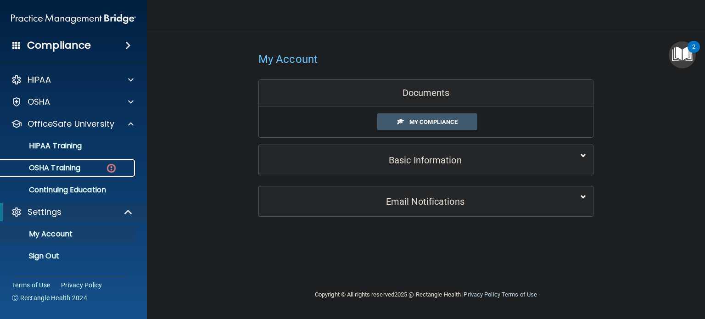
click at [115, 170] on img at bounding box center [111, 167] width 11 height 11
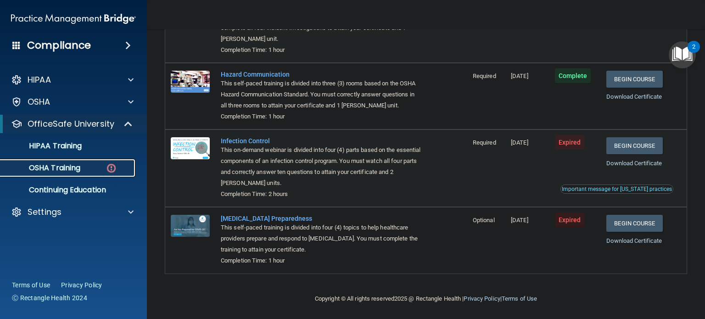
scroll to position [146, 0]
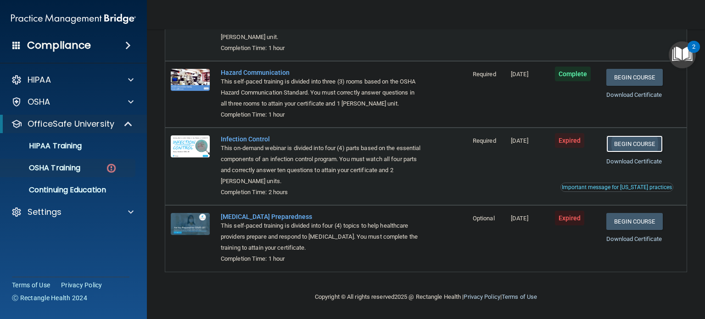
click at [639, 143] on link "Begin Course" at bounding box center [634, 143] width 56 height 17
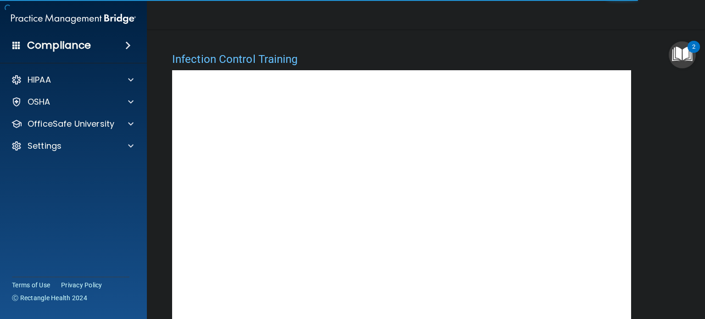
drag, startPoint x: 697, startPoint y: 108, endPoint x: 695, endPoint y: 148, distance: 39.5
click at [695, 148] on main "Infection Control Training This course doesn’t expire until [DATE]. Are you sur…" at bounding box center [426, 174] width 558 height 290
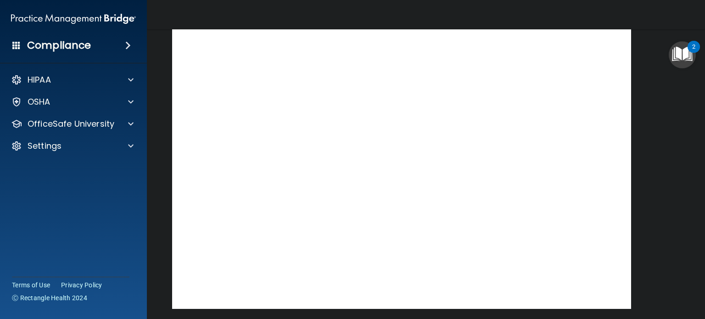
scroll to position [44, 0]
click at [680, 90] on main "Infection Control Training This course doesn’t expire until [DATE]. Are you sur…" at bounding box center [426, 174] width 558 height 290
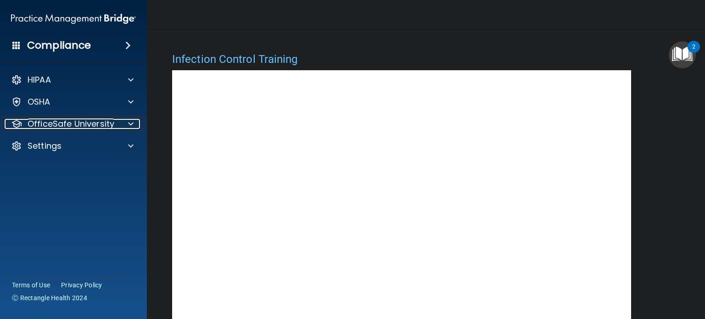
click at [131, 121] on span at bounding box center [131, 123] width 6 height 11
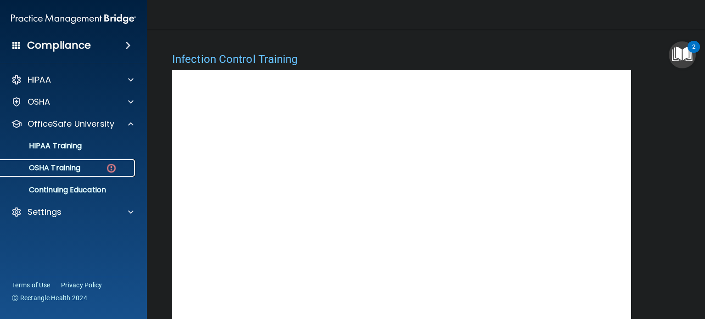
click at [111, 170] on img at bounding box center [111, 167] width 11 height 11
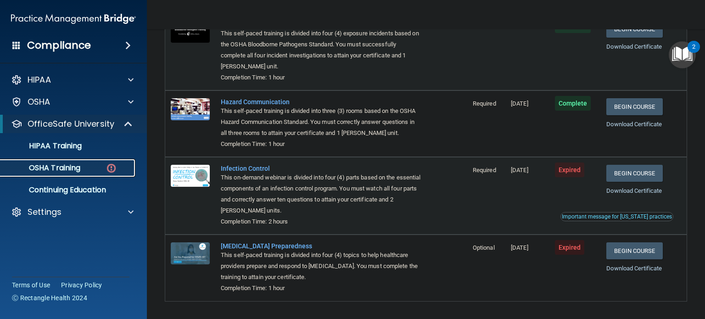
scroll to position [120, 0]
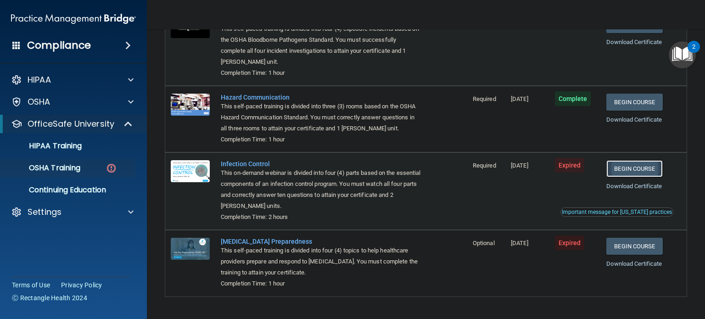
click at [641, 168] on link "Begin Course" at bounding box center [634, 168] width 56 height 17
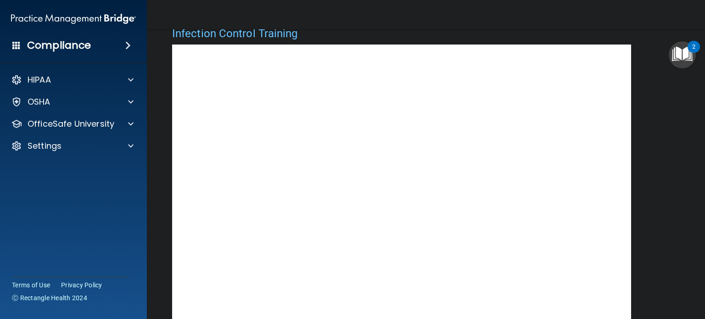
scroll to position [37, 0]
